Goal: Transaction & Acquisition: Book appointment/travel/reservation

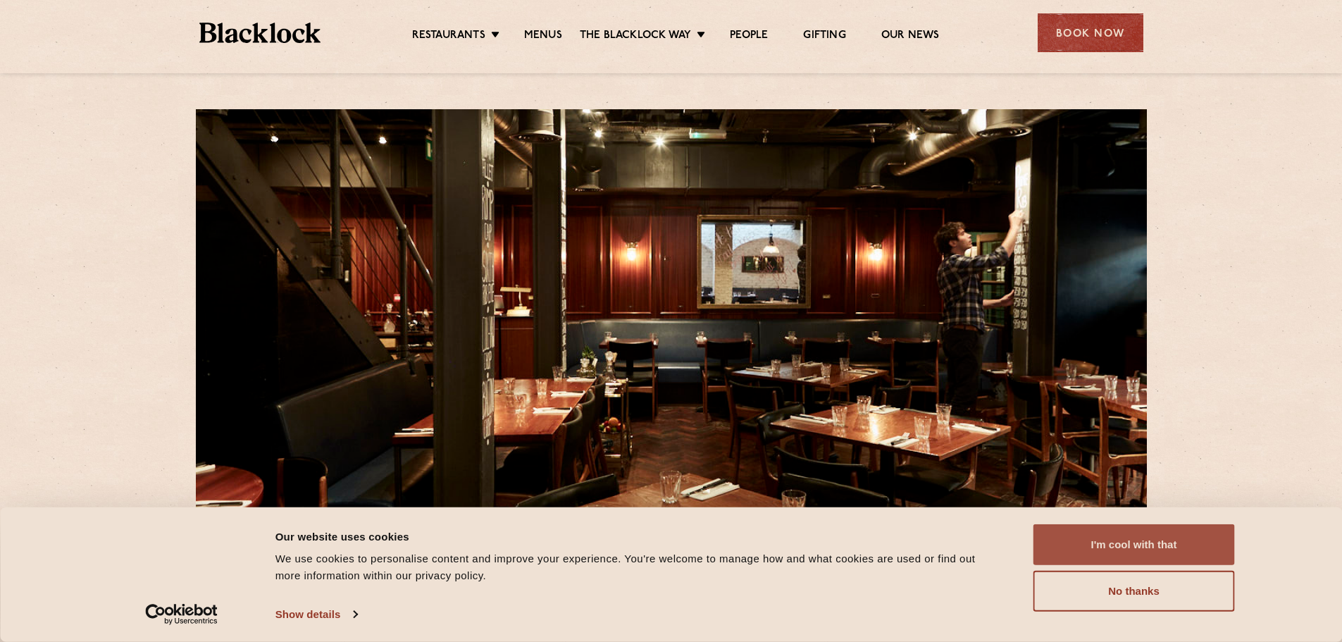
click at [1121, 544] on button "I'm cool with that" at bounding box center [1133, 544] width 201 height 41
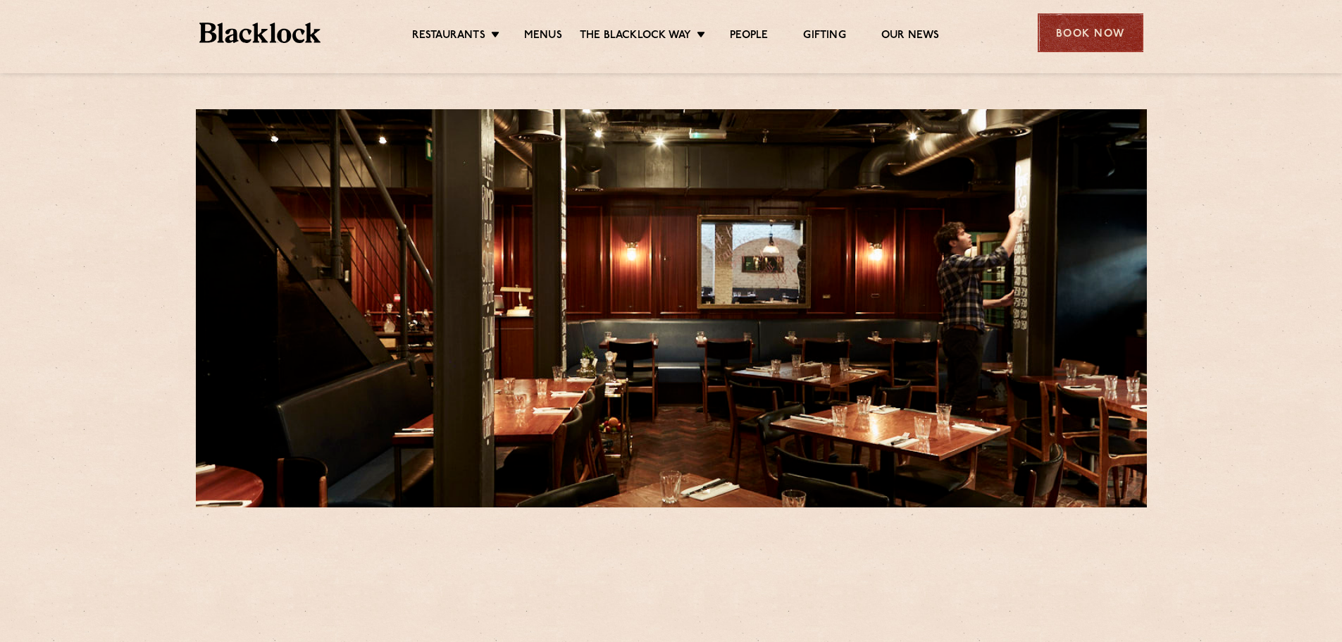
click at [1091, 33] on div "Book Now" at bounding box center [1090, 32] width 106 height 39
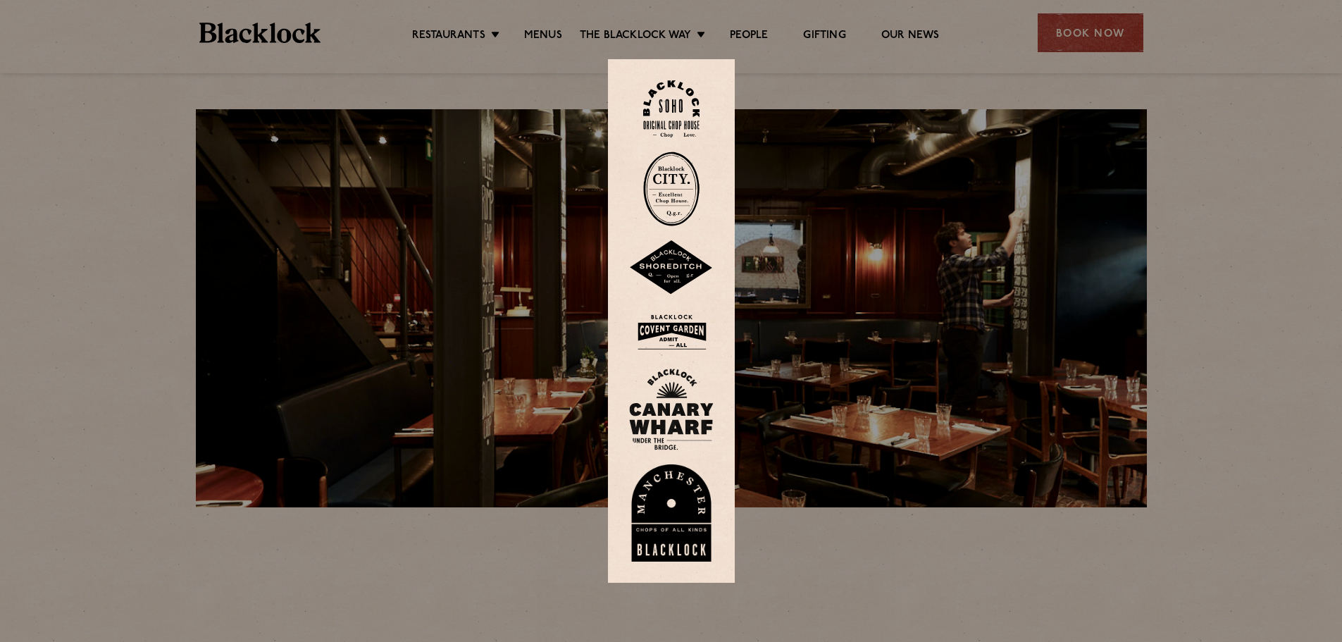
click at [670, 111] on img at bounding box center [671, 108] width 56 height 57
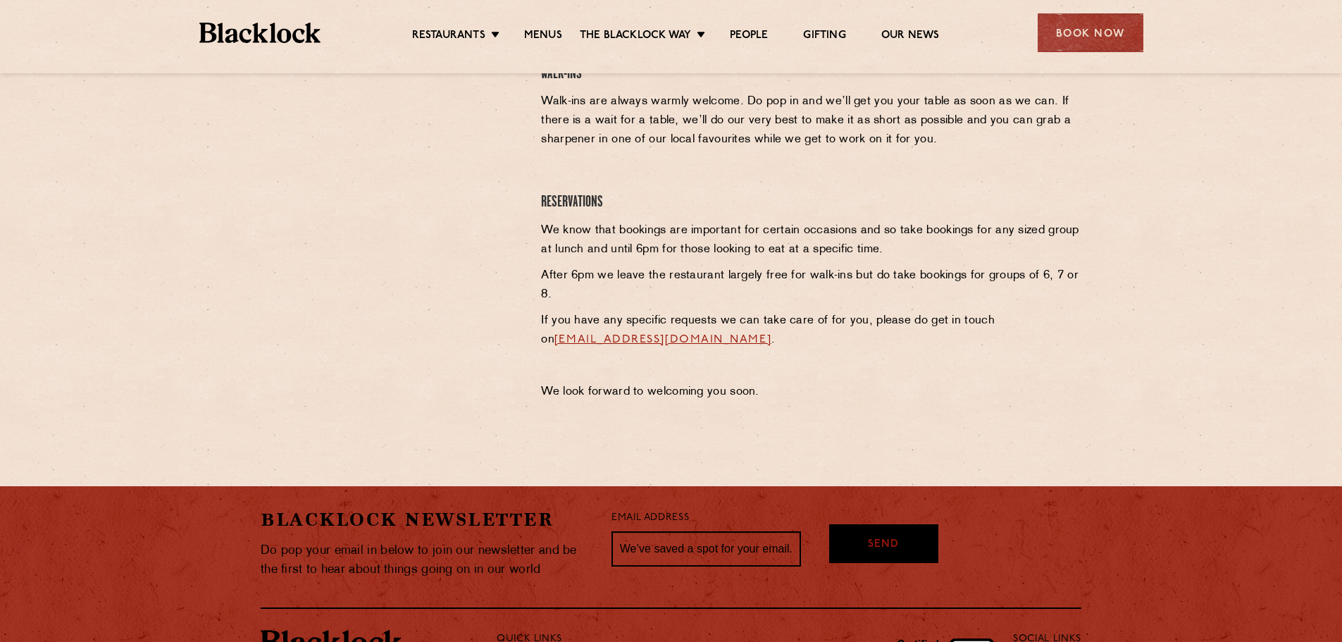
scroll to position [534, 0]
